Goal: Find contact information: Find contact information

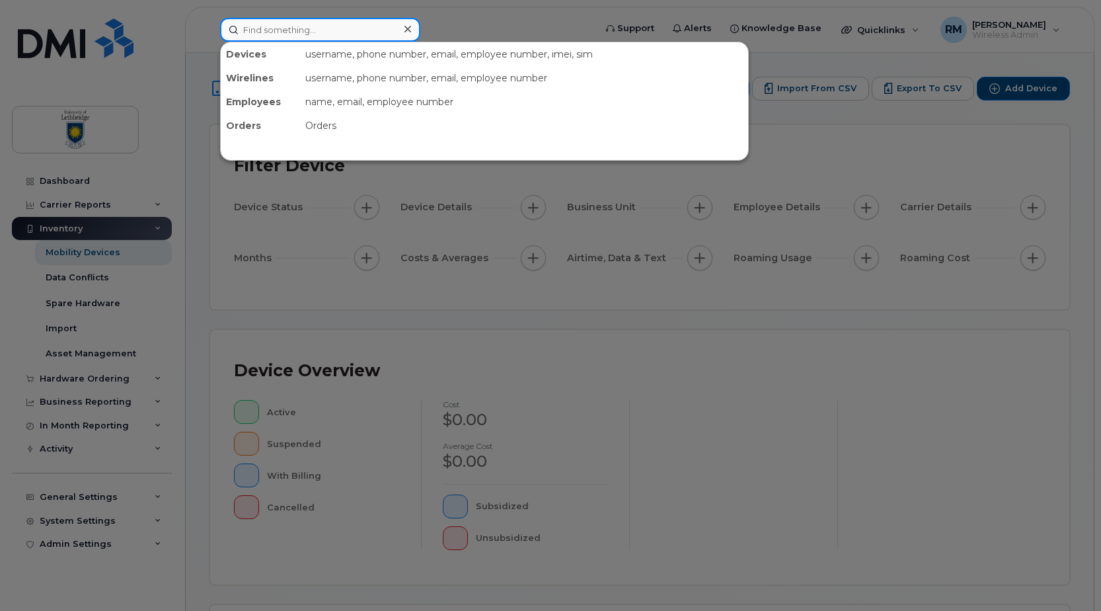
click at [282, 34] on input at bounding box center [320, 30] width 200 height 24
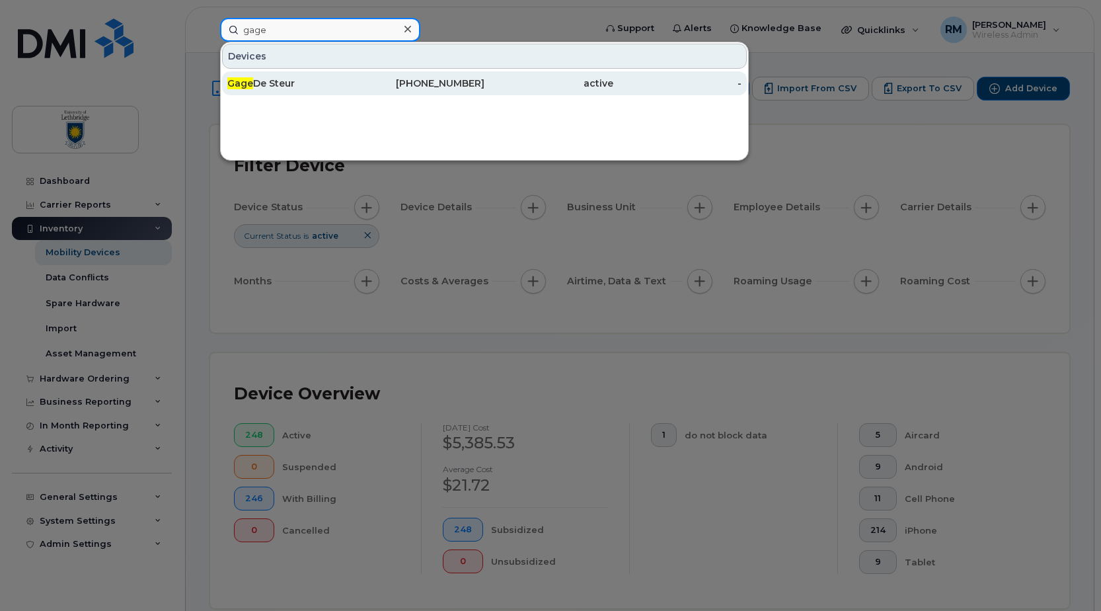
type input "gage"
click at [276, 79] on div "Gage De Steur" at bounding box center [291, 83] width 129 height 13
